Goal: Check status

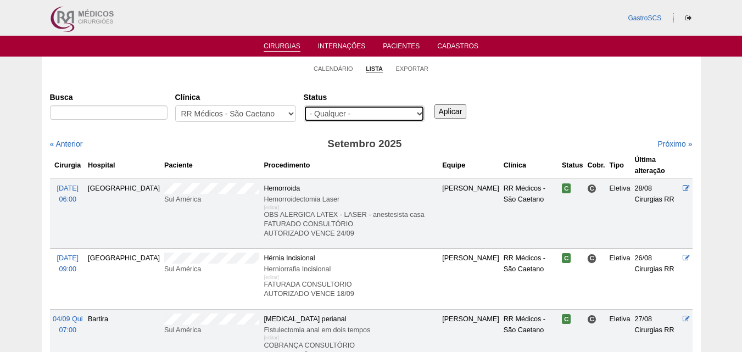
drag, startPoint x: 325, startPoint y: 107, endPoint x: 325, endPoint y: 113, distance: 6.0
click at [325, 107] on select "- Qualquer - Reservada Confirmada Suspensa Cancelada" at bounding box center [364, 113] width 121 height 16
select select "conf"
click at [304, 105] on select "- Qualquer - Reservada Confirmada Suspensa Cancelada" at bounding box center [364, 113] width 121 height 16
click at [461, 120] on div "Busca [GEOGRAPHIC_DATA] - Qualquer - 6R Alphaville Assunção Bartira Brasil Chri…" at bounding box center [371, 108] width 642 height 40
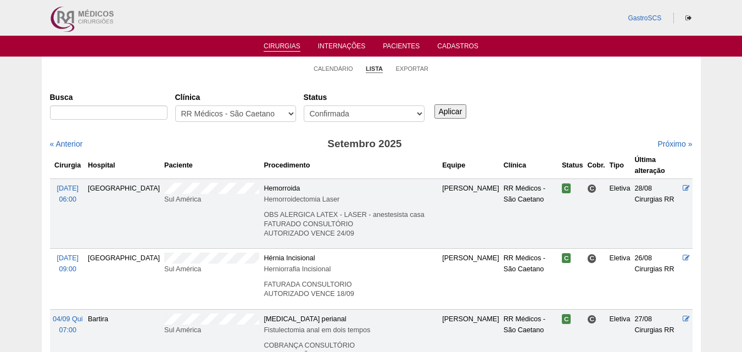
click at [452, 108] on input "Aplicar" at bounding box center [450, 111] width 32 height 14
